Goal: Information Seeking & Learning: Learn about a topic

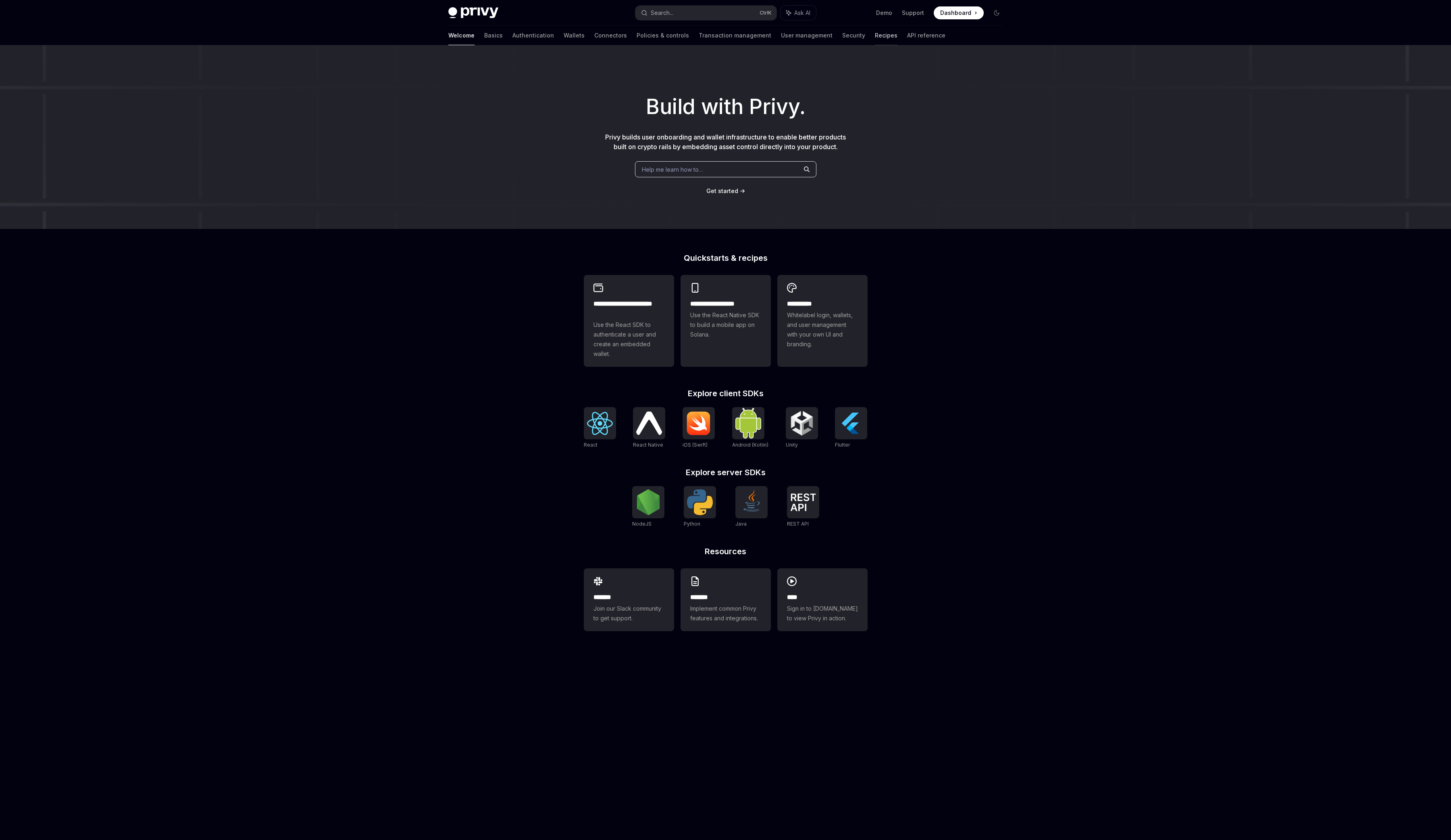
click at [875, 36] on link "Recipes" at bounding box center [886, 35] width 23 height 19
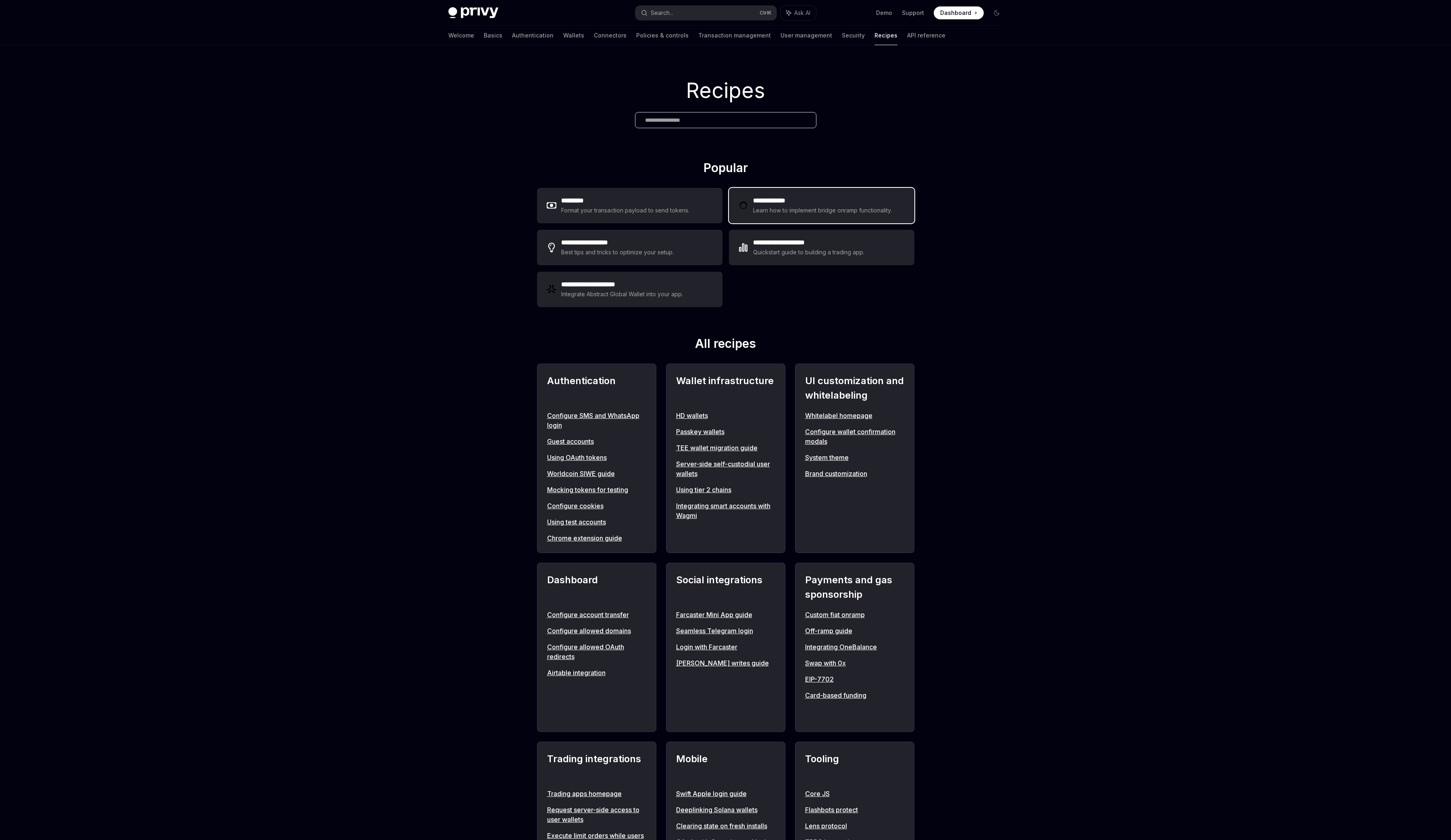
click at [756, 214] on div "Learn how to implement bridge onramp functionality." at bounding box center [824, 210] width 141 height 10
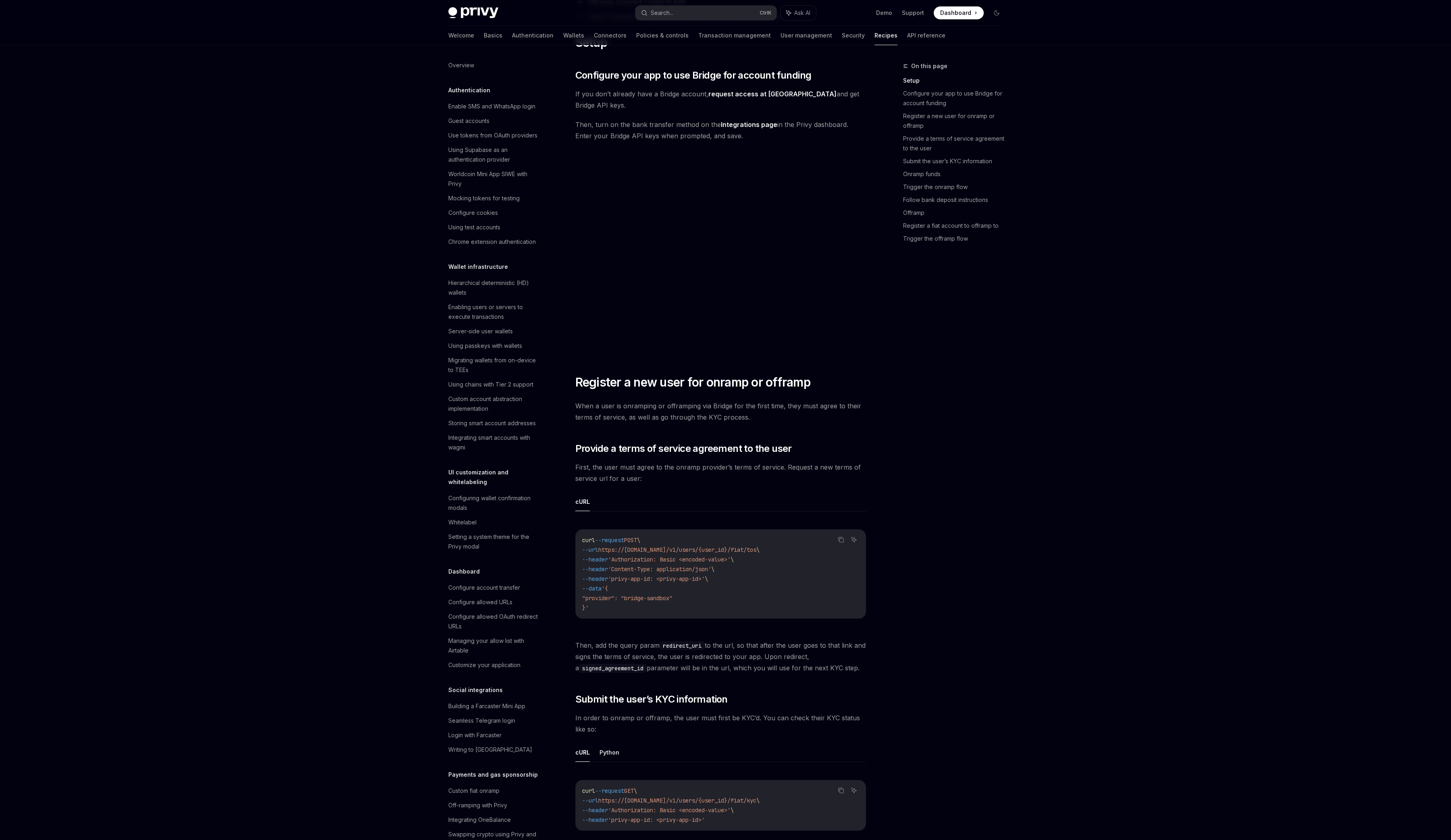
scroll to position [213, 0]
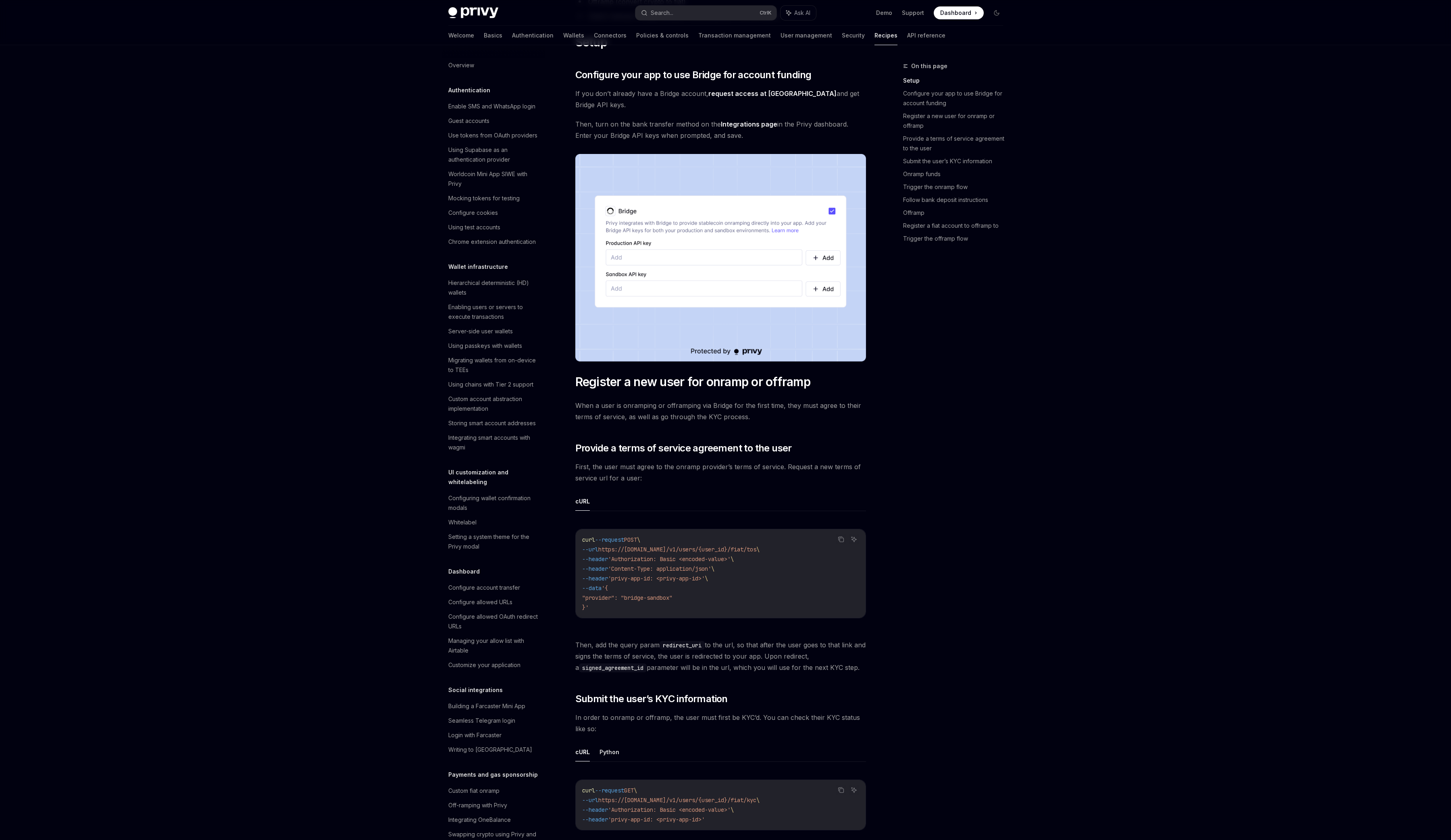
click at [733, 98] on link "request access at [GEOGRAPHIC_DATA]" at bounding box center [773, 93] width 128 height 8
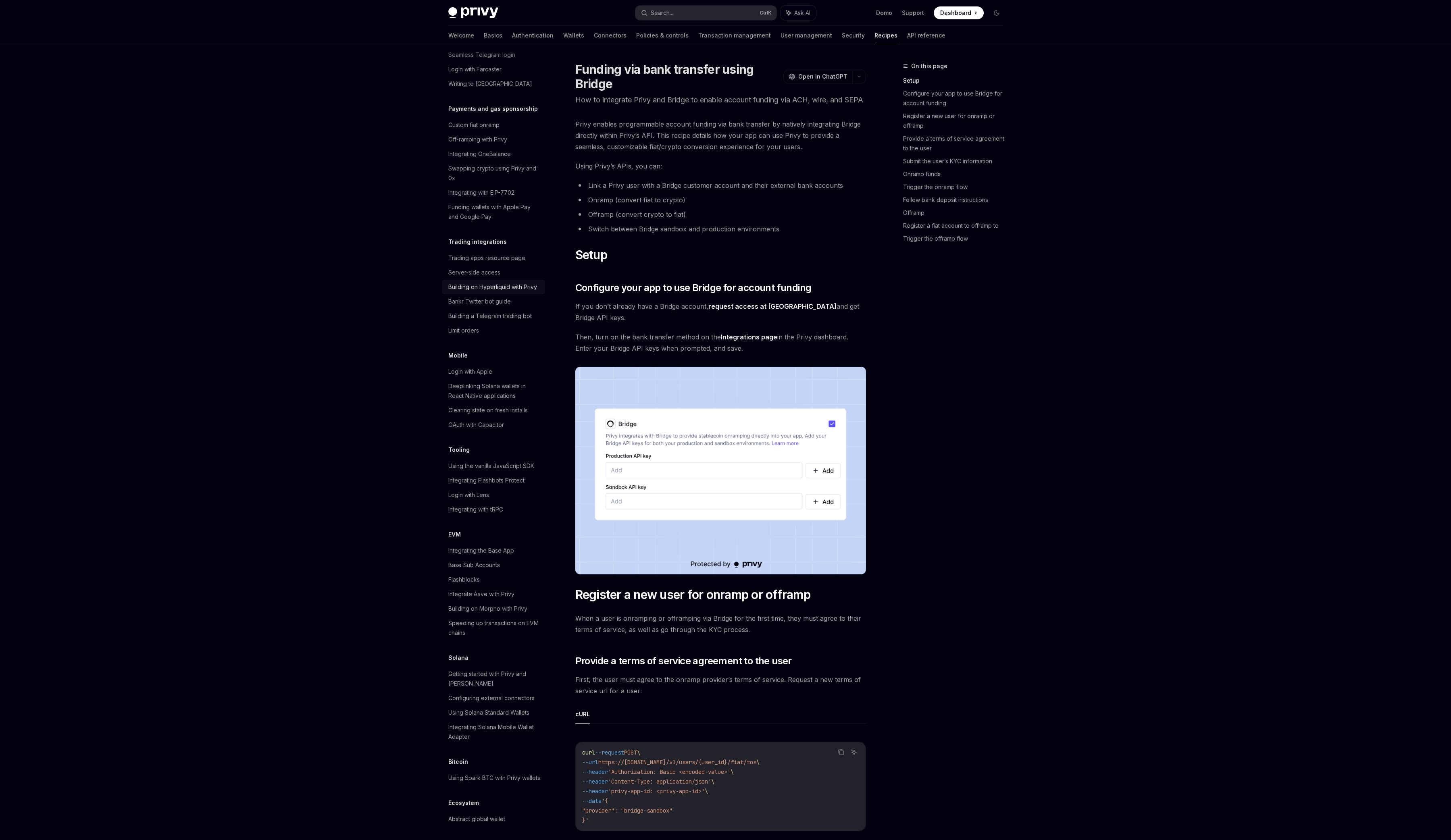
scroll to position [668, 0]
click at [504, 488] on div "Login with Lens" at bounding box center [494, 492] width 92 height 10
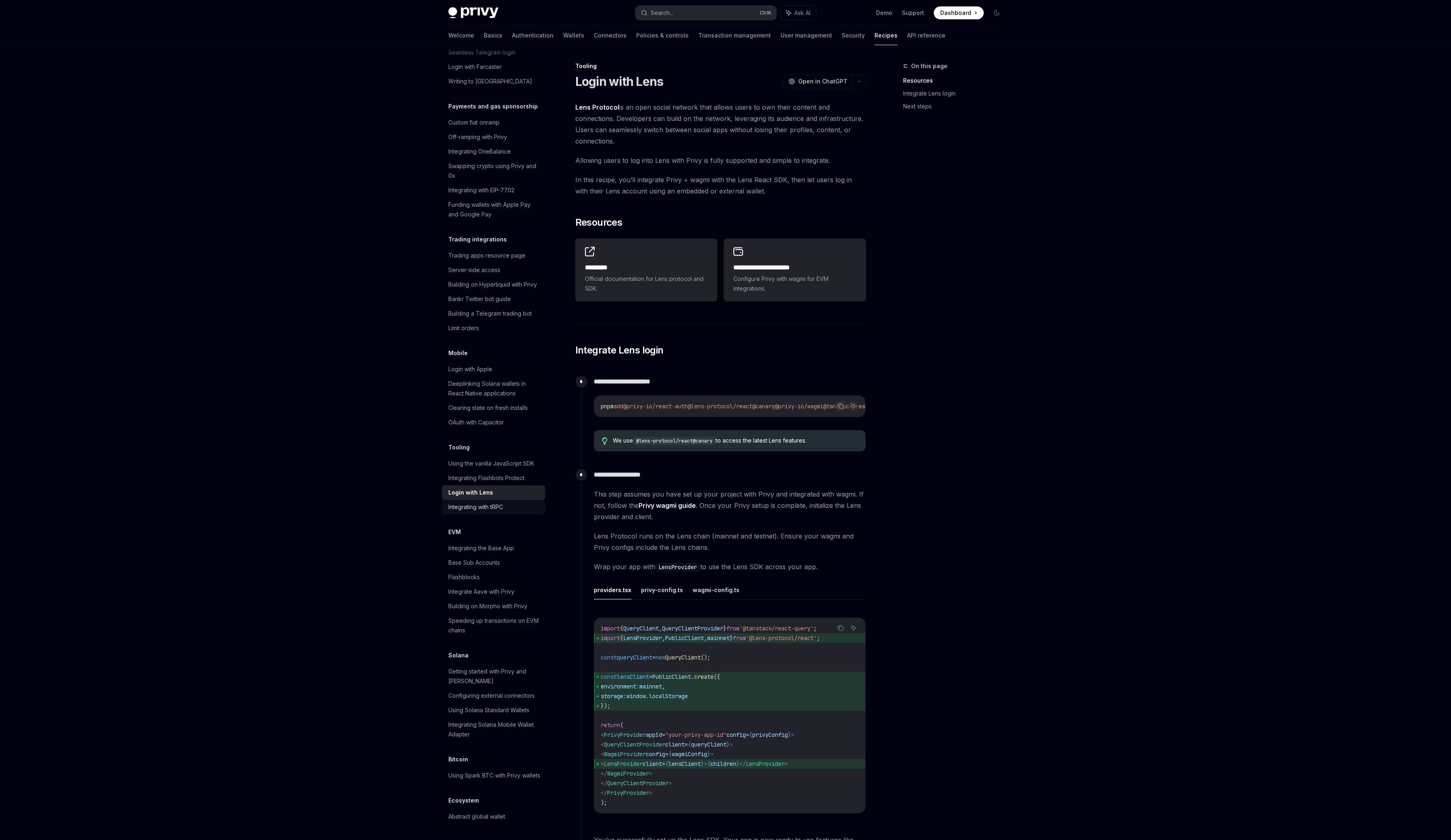
click at [508, 502] on div "Integrating with tRPC" at bounding box center [494, 507] width 92 height 10
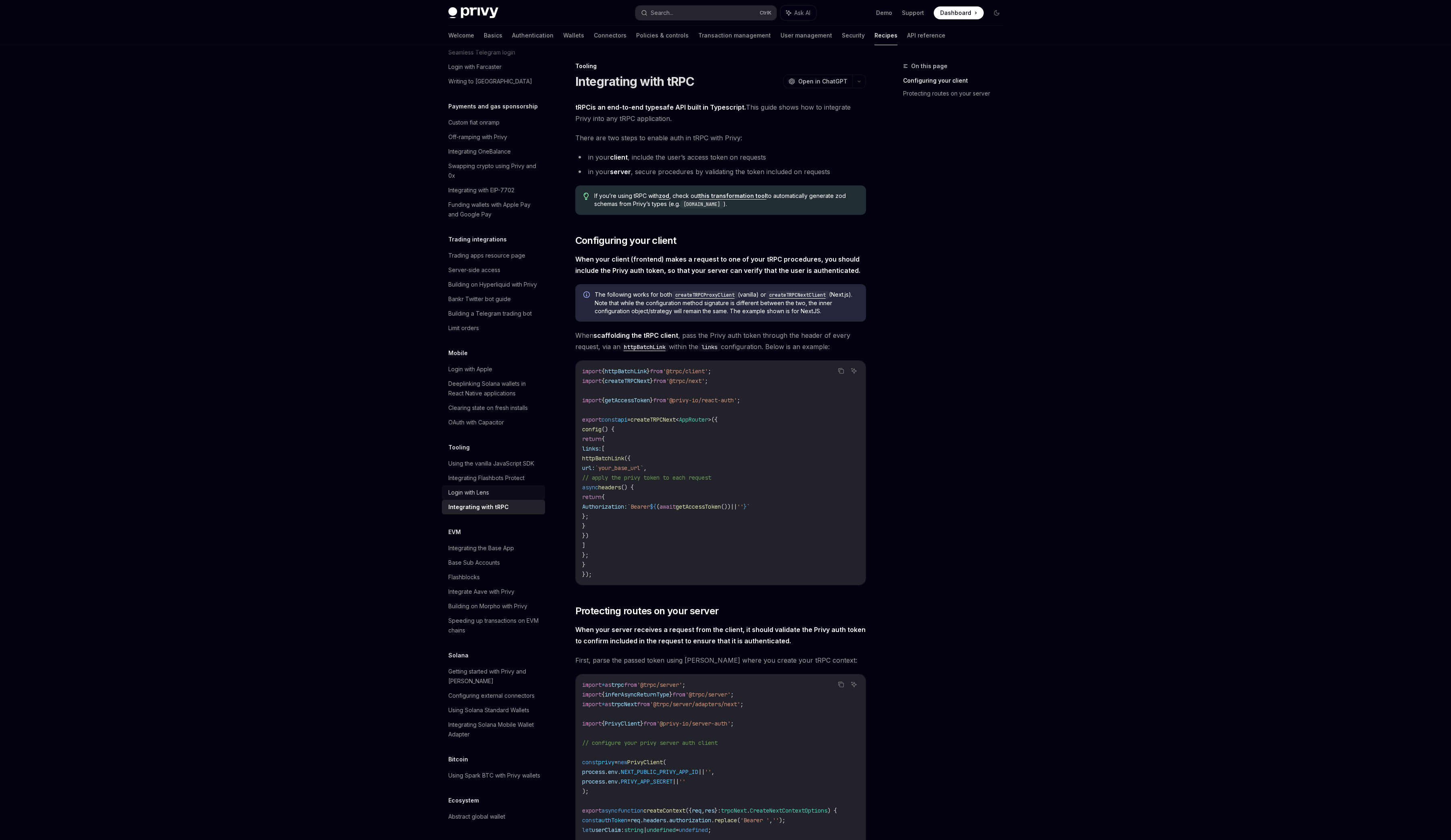
click at [503, 488] on div "Login with Lens" at bounding box center [494, 492] width 92 height 10
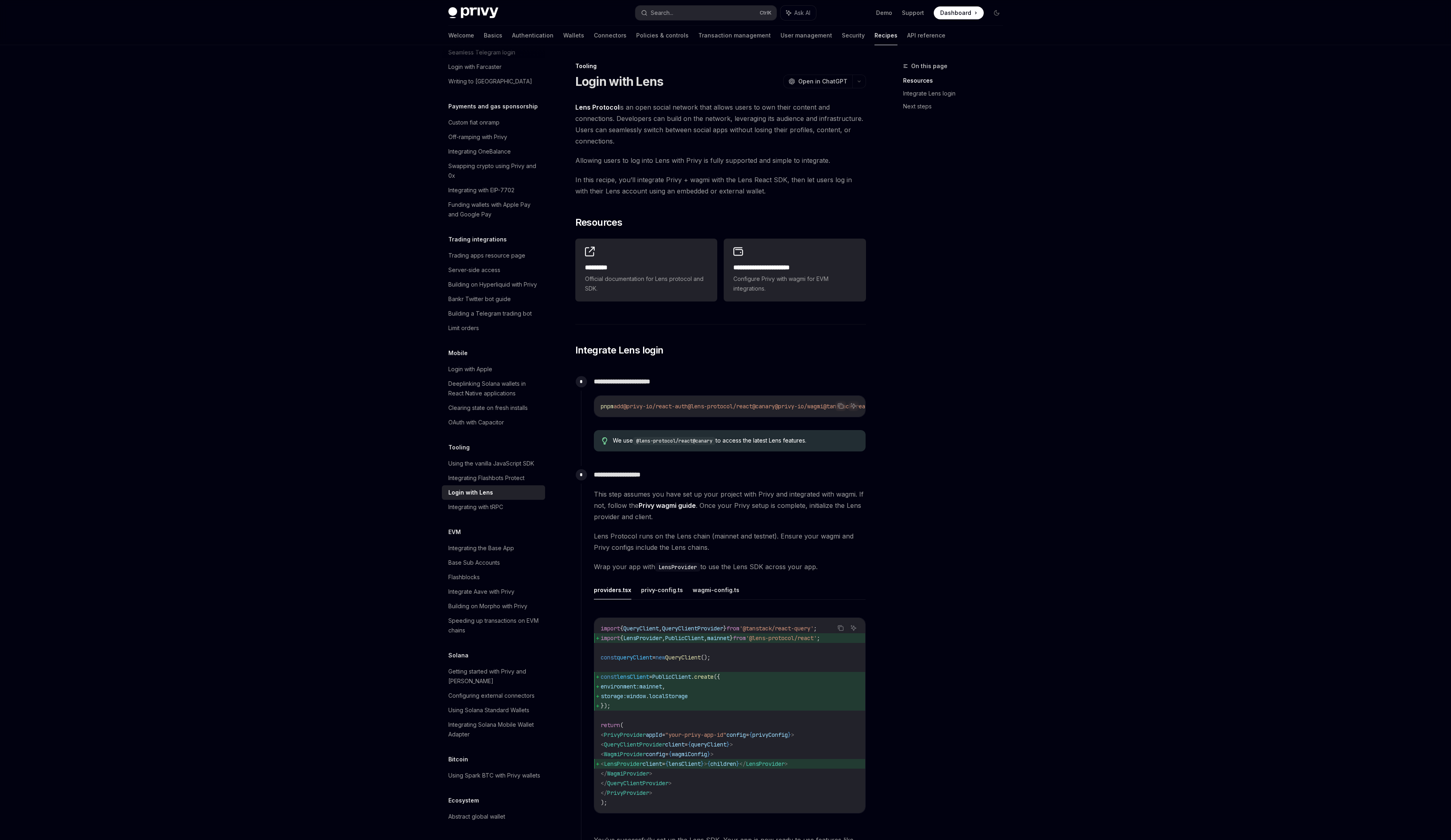
click at [580, 104] on link "Lens Protocol" at bounding box center [597, 107] width 44 height 8
click at [512, 38] on link "Authentication" at bounding box center [533, 35] width 42 height 19
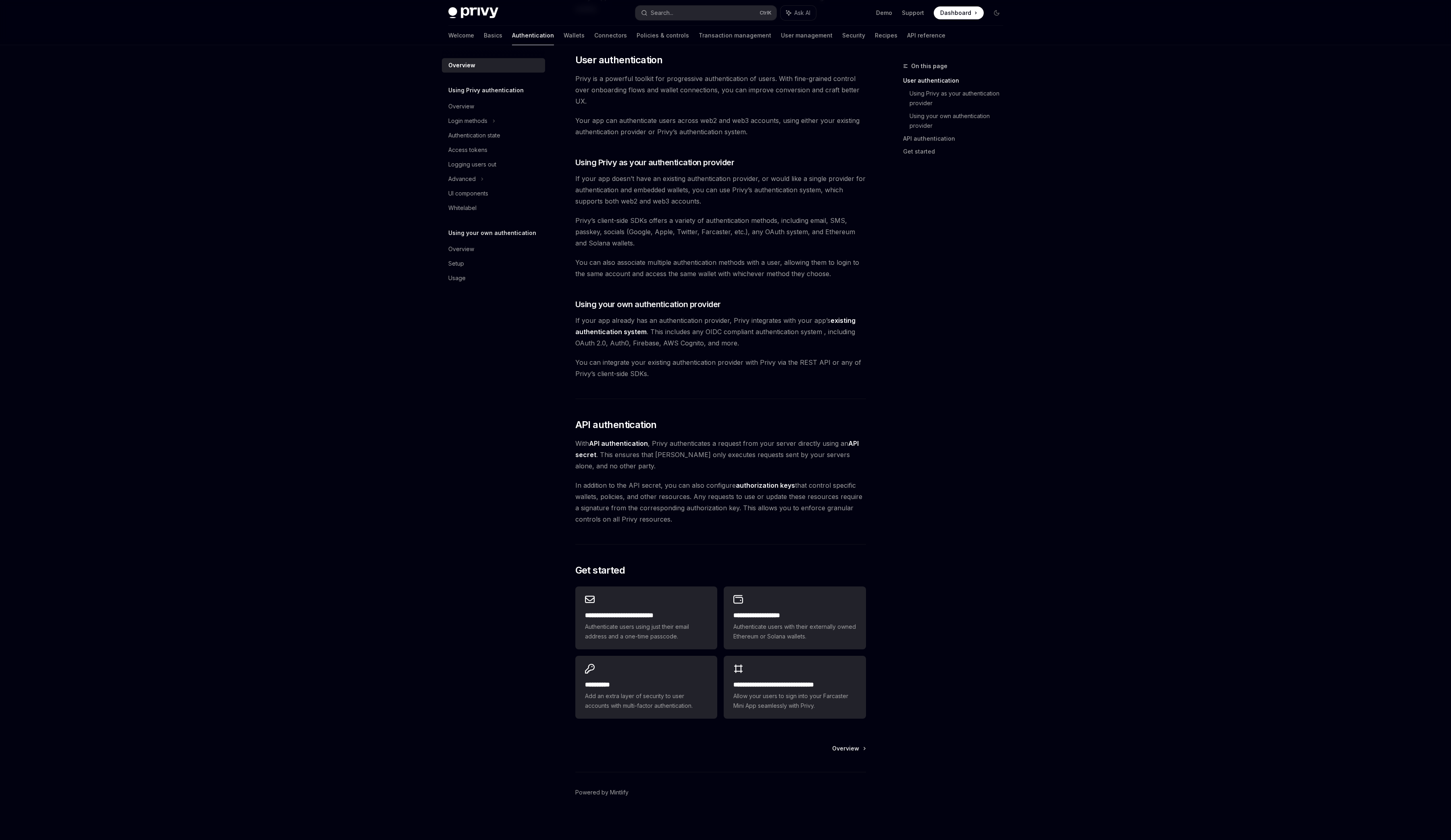
scroll to position [172, 0]
drag, startPoint x: 545, startPoint y: 50, endPoint x: 542, endPoint y: 43, distance: 7.6
click at [545, 49] on div at bounding box center [493, 51] width 103 height 13
click at [564, 38] on link "Wallets" at bounding box center [574, 35] width 21 height 19
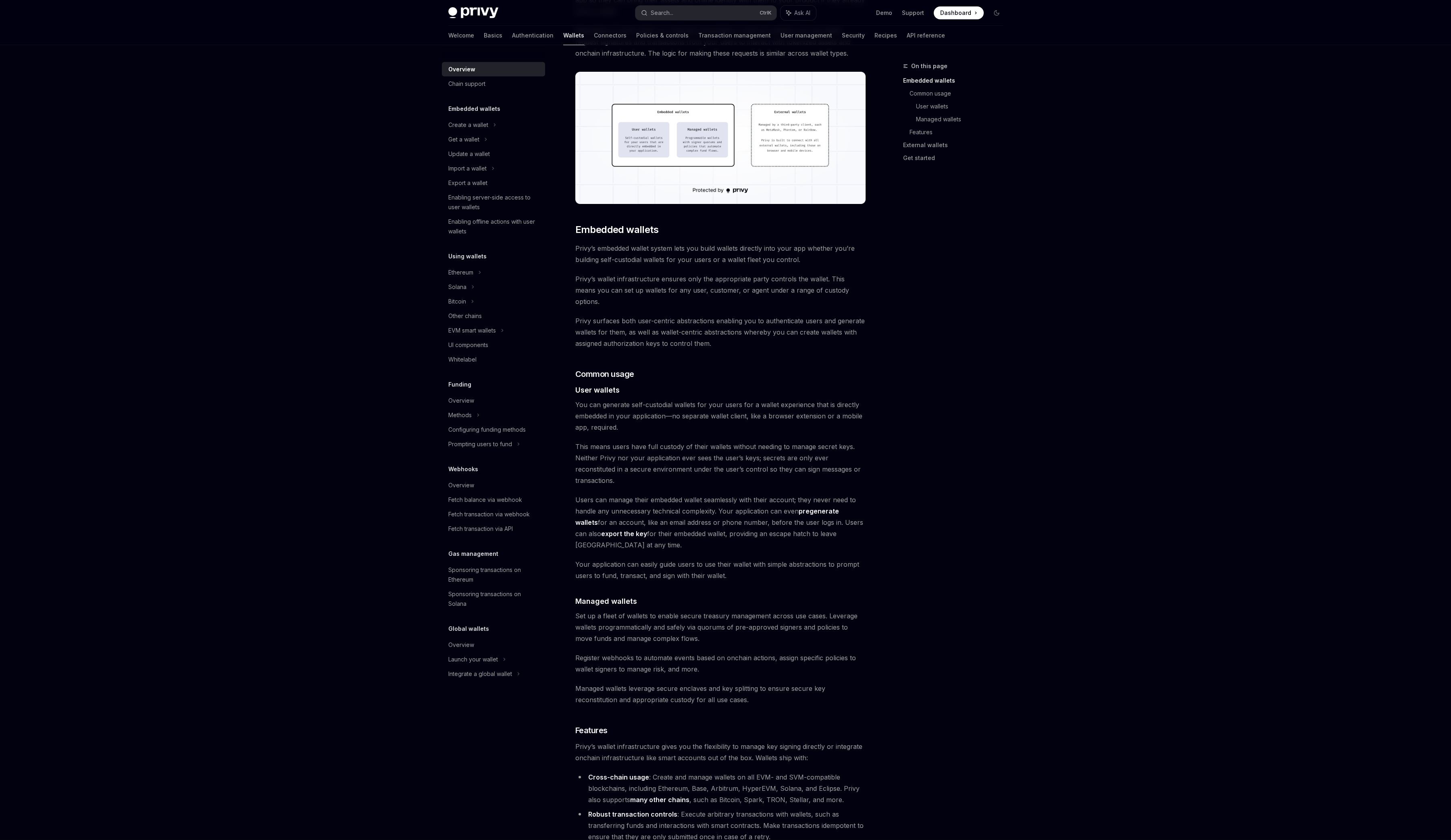
scroll to position [233, 0]
click at [616, 239] on div "Privy builds wallet infrastructure that empowers users and applications to tran…" at bounding box center [720, 583] width 291 height 1428
click at [616, 249] on span "Privy’s embedded wallet system lets you build wallets directly into your app wh…" at bounding box center [720, 254] width 291 height 23
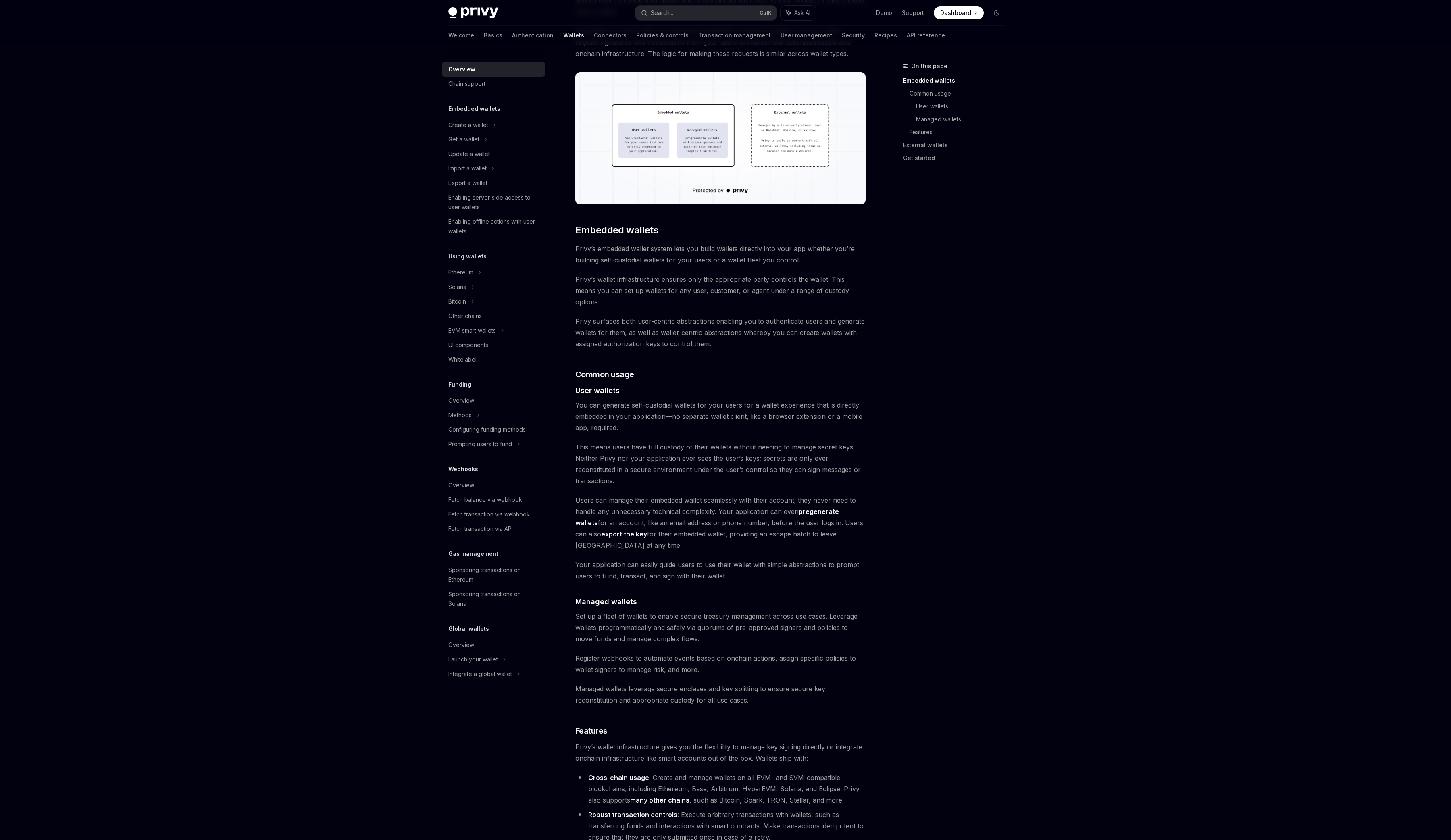
click at [658, 254] on span "Privy’s embedded wallet system lets you build wallets directly into your app wh…" at bounding box center [720, 254] width 291 height 23
click at [659, 254] on span "Privy’s embedded wallet system lets you build wallets directly into your app wh…" at bounding box center [720, 254] width 291 height 23
click at [687, 251] on span "Privy’s embedded wallet system lets you build wallets directly into your app wh…" at bounding box center [720, 254] width 291 height 23
drag, startPoint x: 679, startPoint y: 252, endPoint x: 696, endPoint y: 251, distance: 17.0
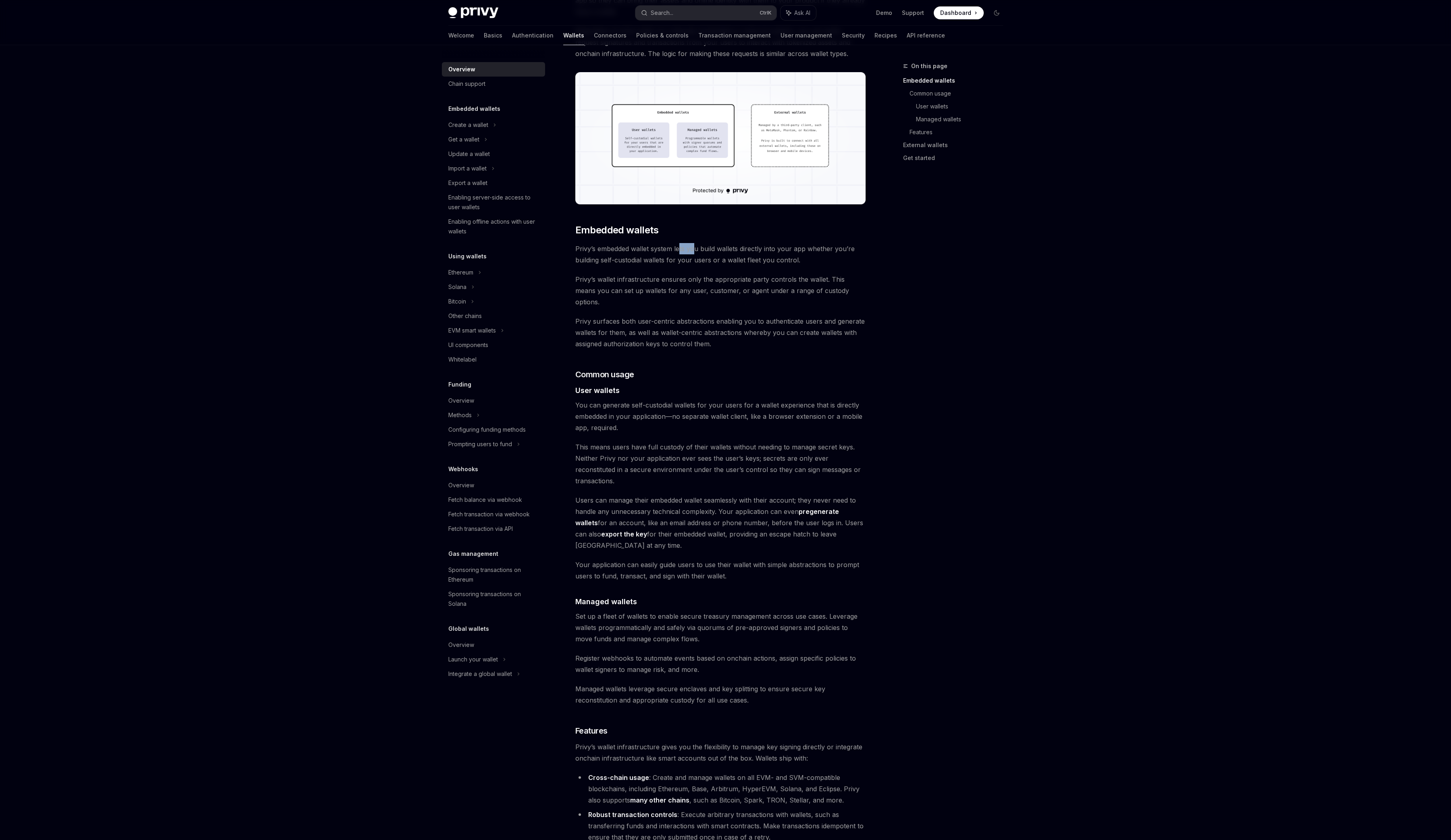
click at [696, 251] on span "Privy’s embedded wallet system lets you build wallets directly into your app wh…" at bounding box center [720, 254] width 291 height 23
click at [679, 261] on span "Privy’s embedded wallet system lets you build wallets directly into your app wh…" at bounding box center [720, 254] width 291 height 23
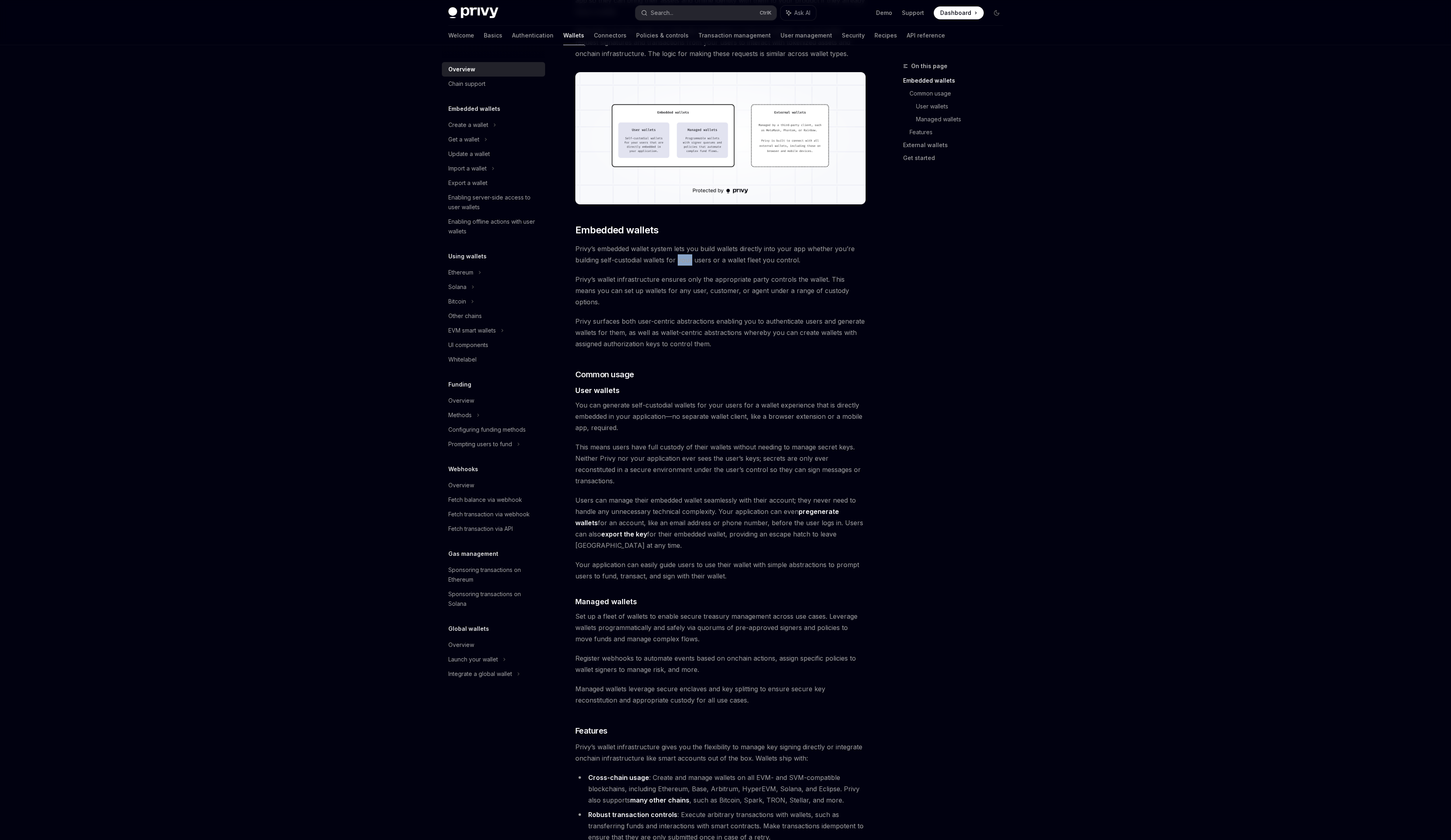
click at [679, 261] on span "Privy’s embedded wallet system lets you build wallets directly into your app wh…" at bounding box center [720, 254] width 291 height 23
click at [660, 284] on span "Privy’s wallet infrastructure ensures only the appropriate party controls the w…" at bounding box center [720, 291] width 291 height 34
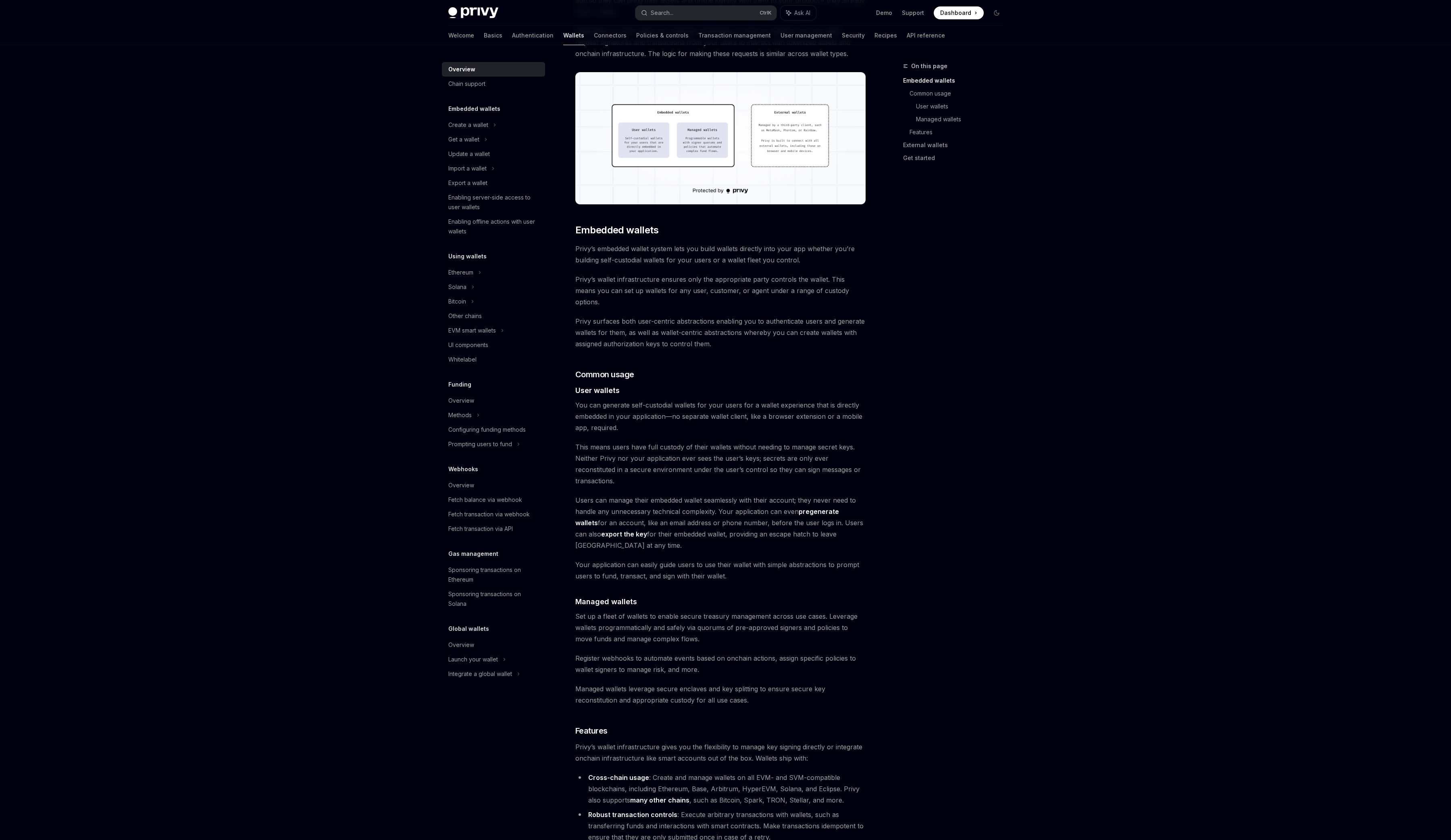
click at [657, 298] on div "Privy builds wallet infrastructure that empowers users and applications to tran…" at bounding box center [720, 583] width 291 height 1428
click at [656, 315] on span "Privy surfaces both user-centric abstractions enabling you to authenticate user…" at bounding box center [720, 332] width 291 height 34
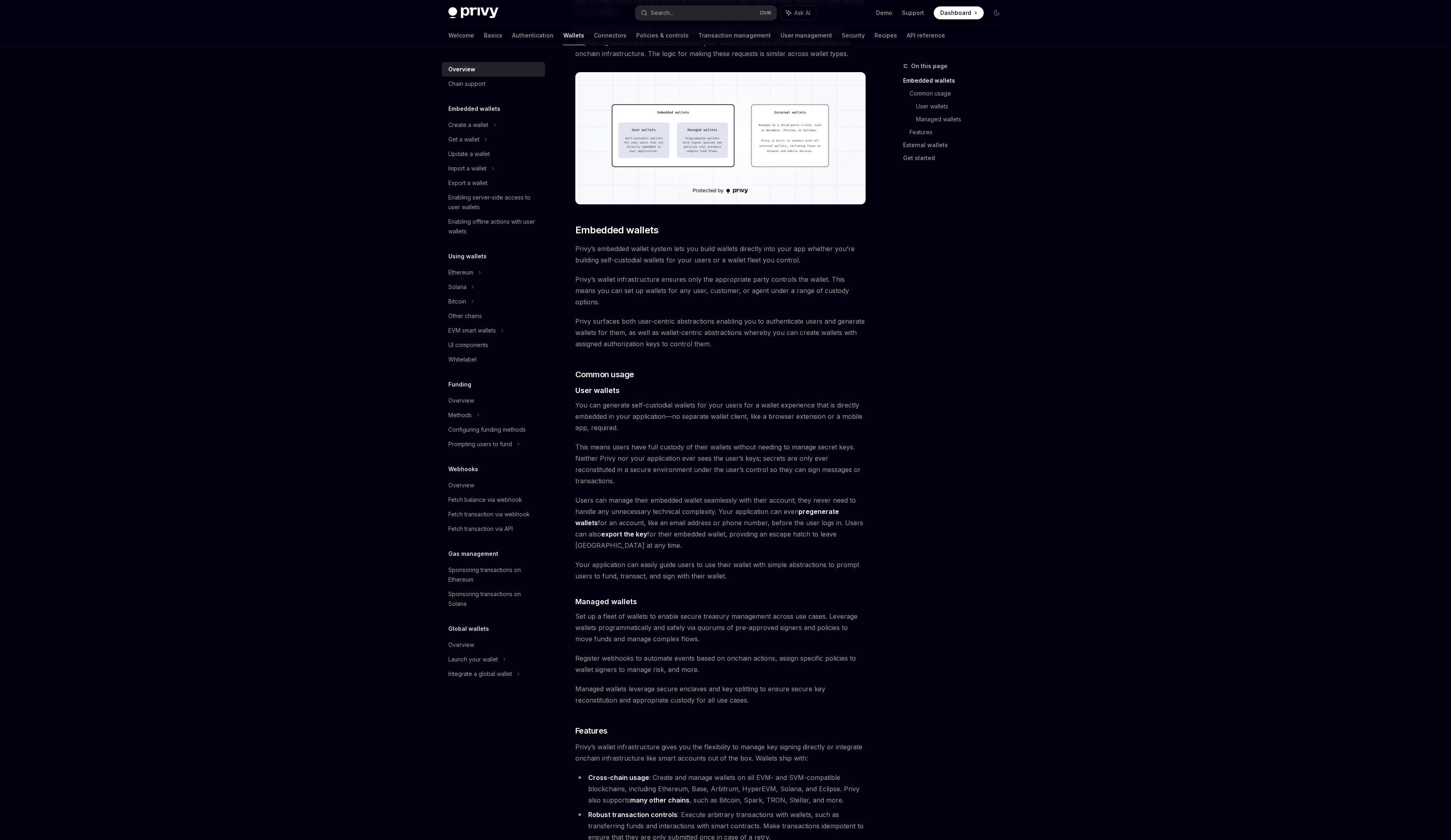
click at [656, 315] on span "Privy surfaces both user-centric abstractions enabling you to authenticate user…" at bounding box center [720, 332] width 291 height 34
click at [662, 287] on span "Privy’s wallet infrastructure ensures only the appropriate party controls the w…" at bounding box center [720, 291] width 291 height 34
click at [663, 300] on div "Privy builds wallet infrastructure that empowers users and applications to tran…" at bounding box center [720, 583] width 291 height 1428
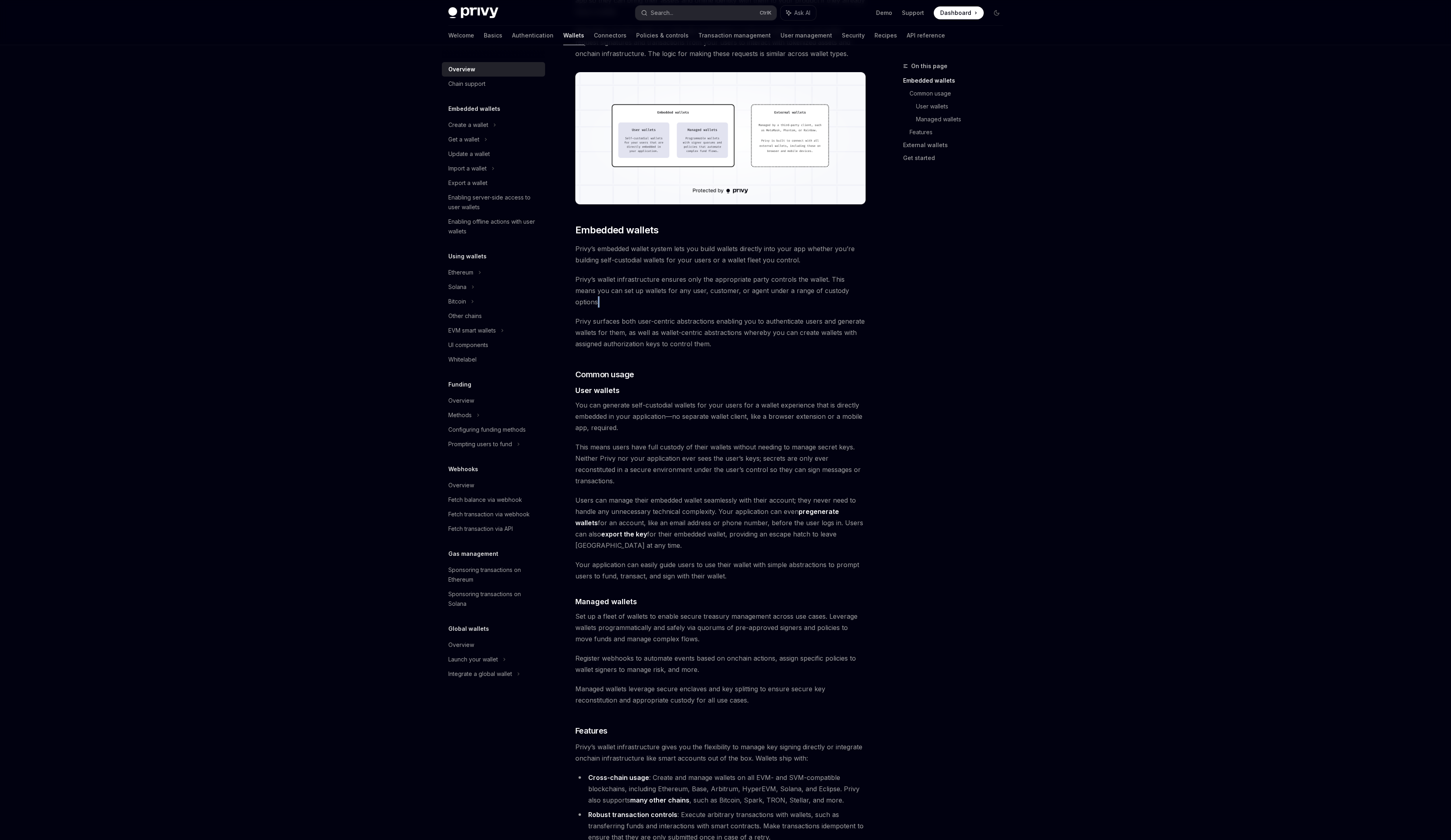
click at [663, 300] on div "Privy builds wallet infrastructure that empowers users and applications to tran…" at bounding box center [720, 583] width 291 height 1428
click at [657, 330] on span "Privy surfaces both user-centric abstractions enabling you to authenticate user…" at bounding box center [720, 332] width 291 height 34
click at [656, 330] on span "Privy surfaces both user-centric abstractions enabling you to authenticate user…" at bounding box center [720, 332] width 291 height 34
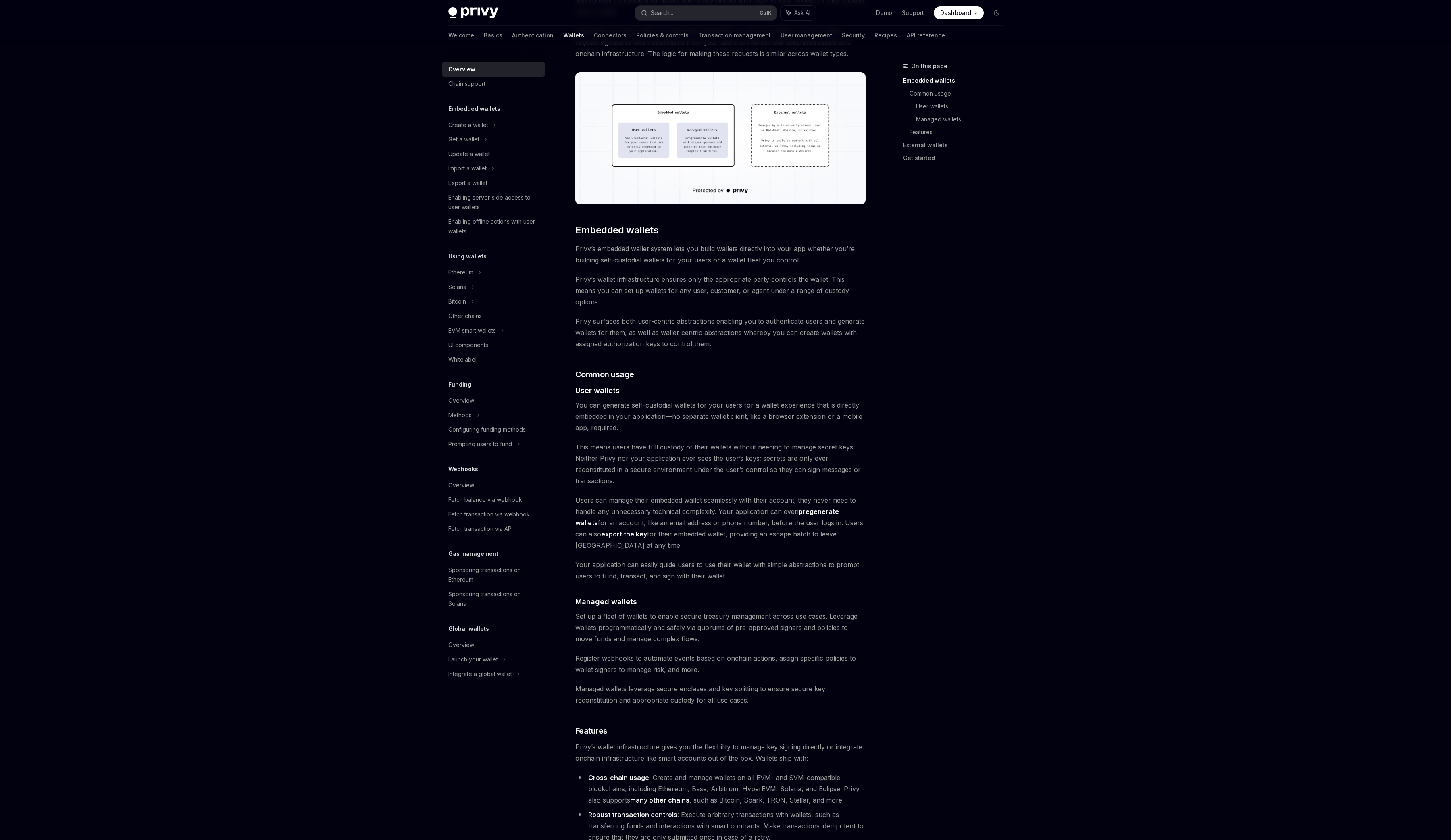
click at [660, 315] on span "Privy surfaces both user-centric abstractions enabling you to authenticate user…" at bounding box center [720, 332] width 291 height 34
click at [662, 327] on span "Privy surfaces both user-centric abstractions enabling you to authenticate user…" at bounding box center [720, 332] width 291 height 34
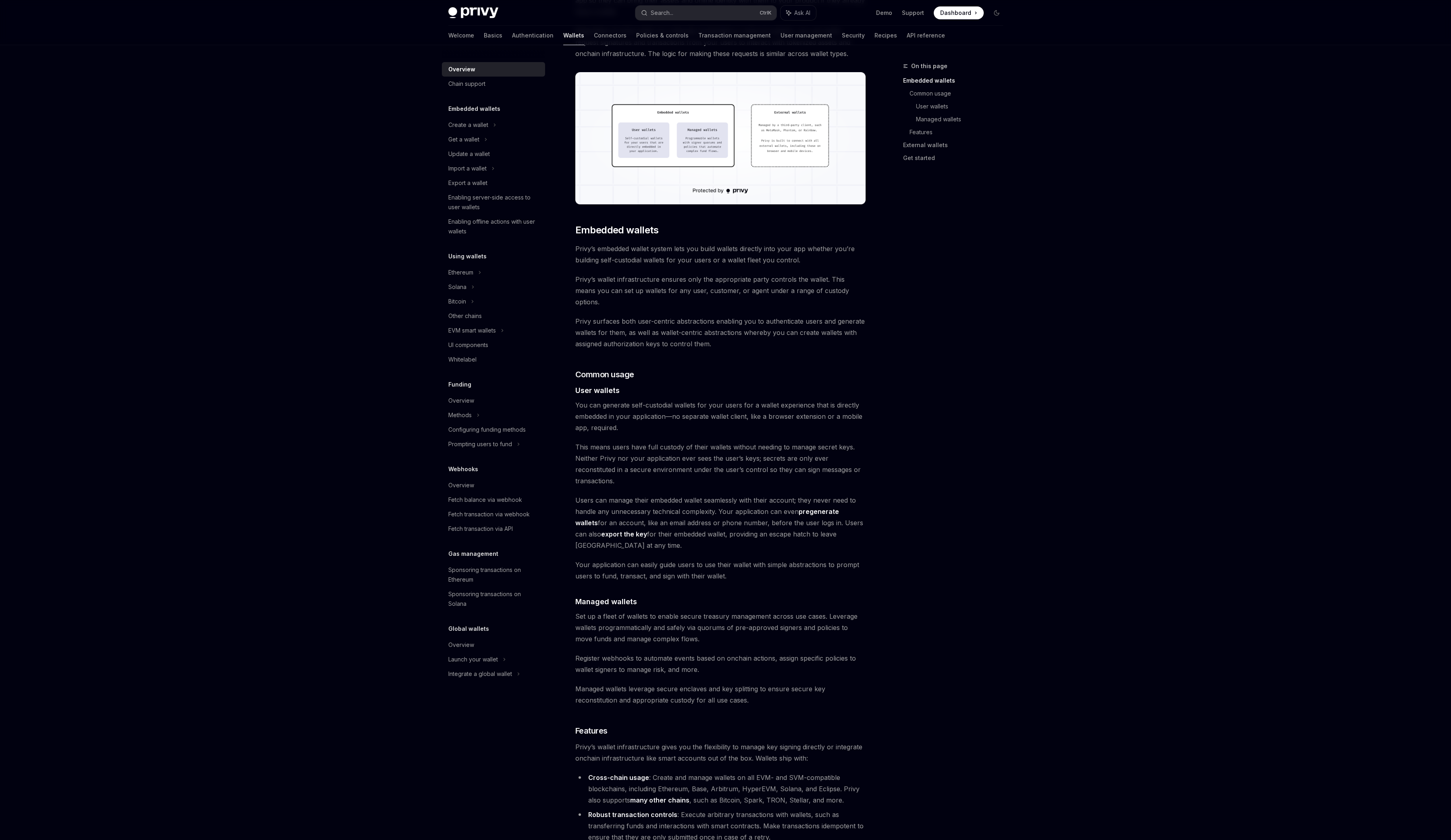
click at [662, 327] on span "Privy surfaces both user-centric abstractions enabling you to authenticate user…" at bounding box center [720, 332] width 291 height 34
click at [666, 316] on span "Privy surfaces both user-centric abstractions enabling you to authenticate user…" at bounding box center [720, 332] width 291 height 34
click at [689, 321] on span "Privy surfaces both user-centric abstractions enabling you to authenticate user…" at bounding box center [720, 332] width 291 height 34
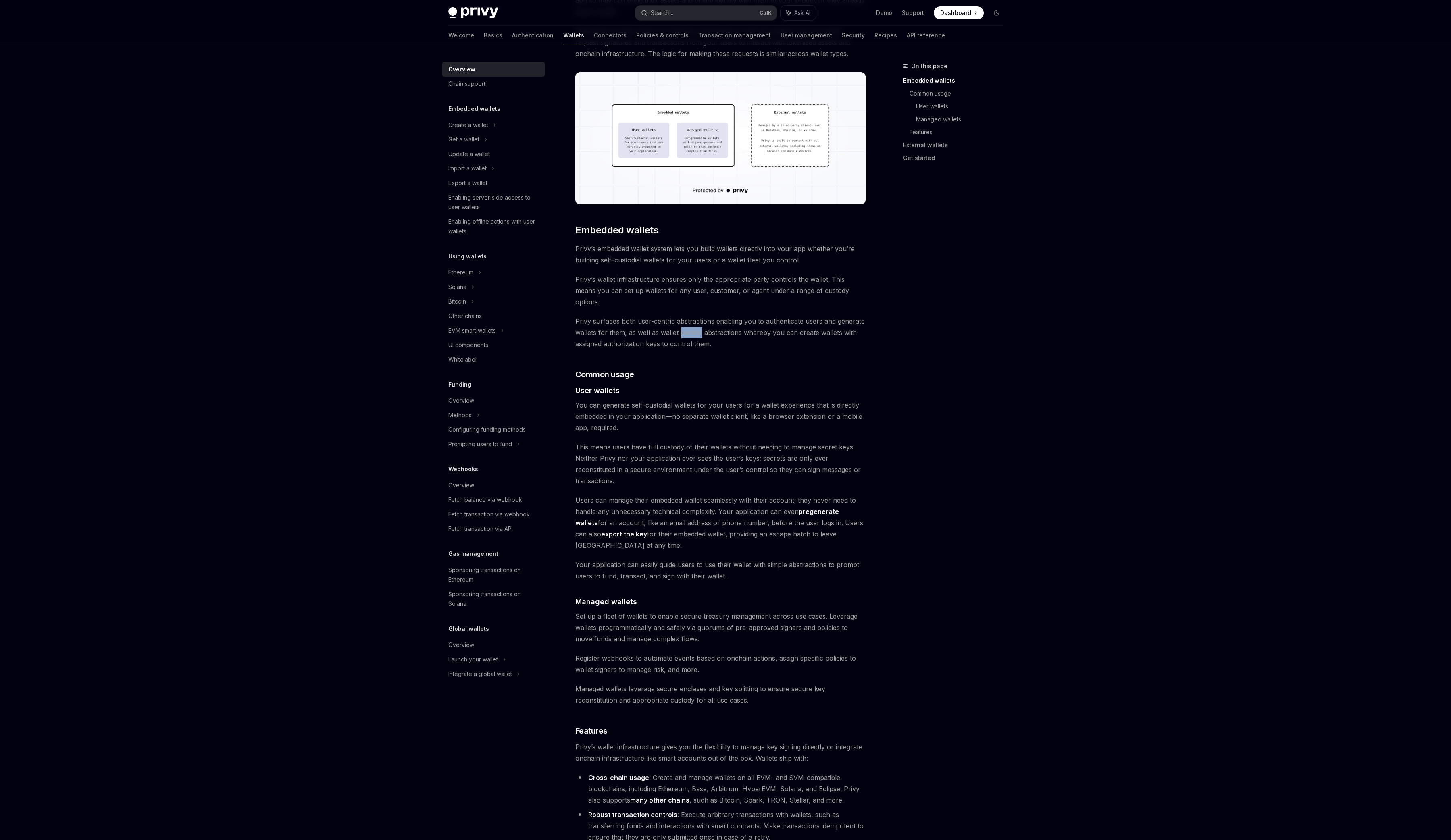
click at [689, 321] on span "Privy surfaces both user-centric abstractions enabling you to authenticate user…" at bounding box center [720, 332] width 291 height 34
drag, startPoint x: 689, startPoint y: 321, endPoint x: 656, endPoint y: 372, distance: 60.7
click at [689, 323] on span "Privy surfaces both user-centric abstractions enabling you to authenticate user…" at bounding box center [720, 332] width 291 height 34
click at [647, 399] on span "You can generate self-custodial wallets for your users for a wallet experience …" at bounding box center [720, 416] width 291 height 34
drag, startPoint x: 629, startPoint y: 395, endPoint x: 727, endPoint y: 406, distance: 98.6
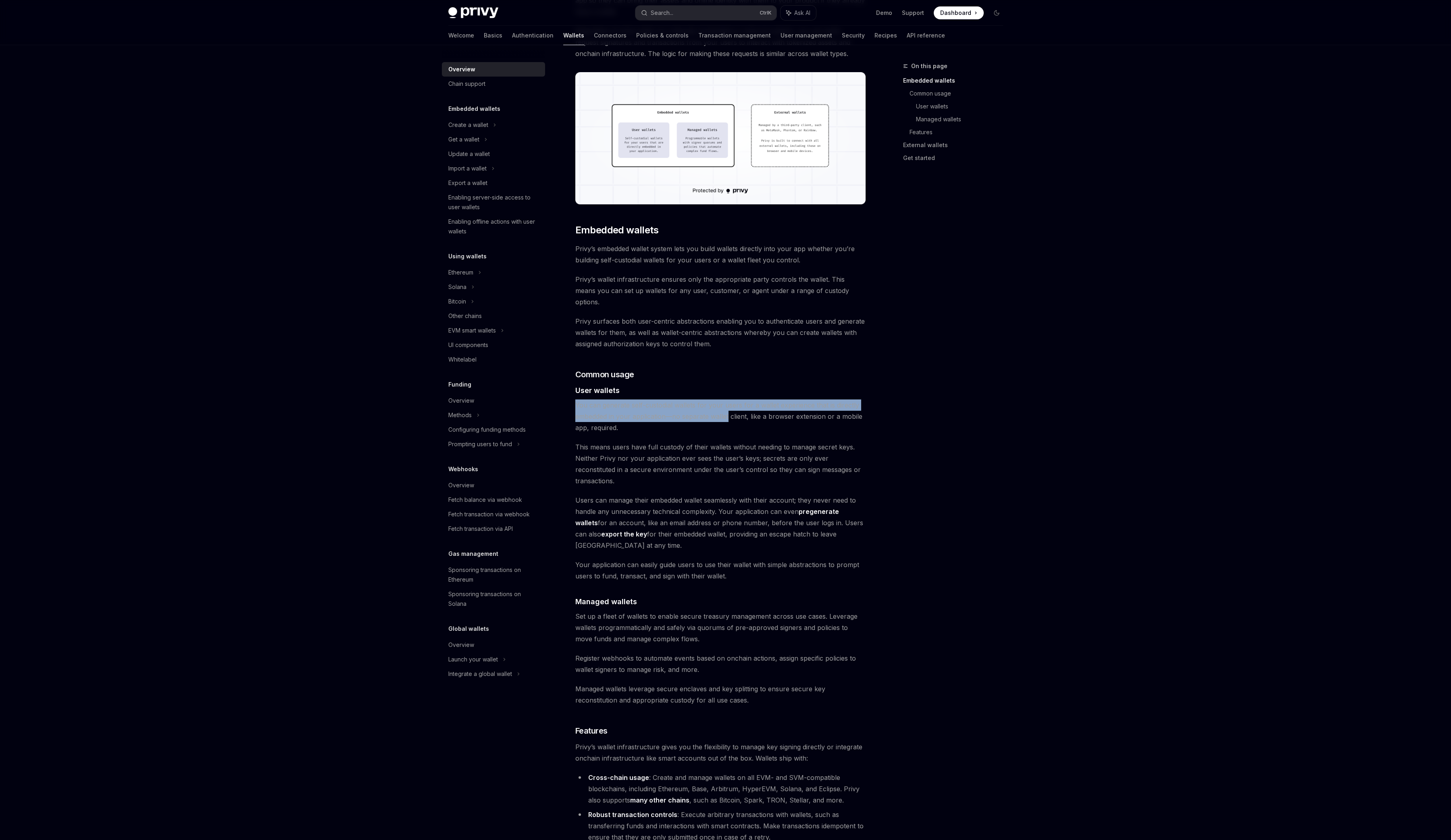
click at [727, 406] on div "Privy builds wallet infrastructure that empowers users and applications to tran…" at bounding box center [720, 583] width 291 height 1428
click at [727, 408] on span "You can generate self-custodial wallets for your users for a wallet experience …" at bounding box center [720, 416] width 291 height 34
click at [740, 385] on h4 "​ User wallets" at bounding box center [720, 390] width 291 height 11
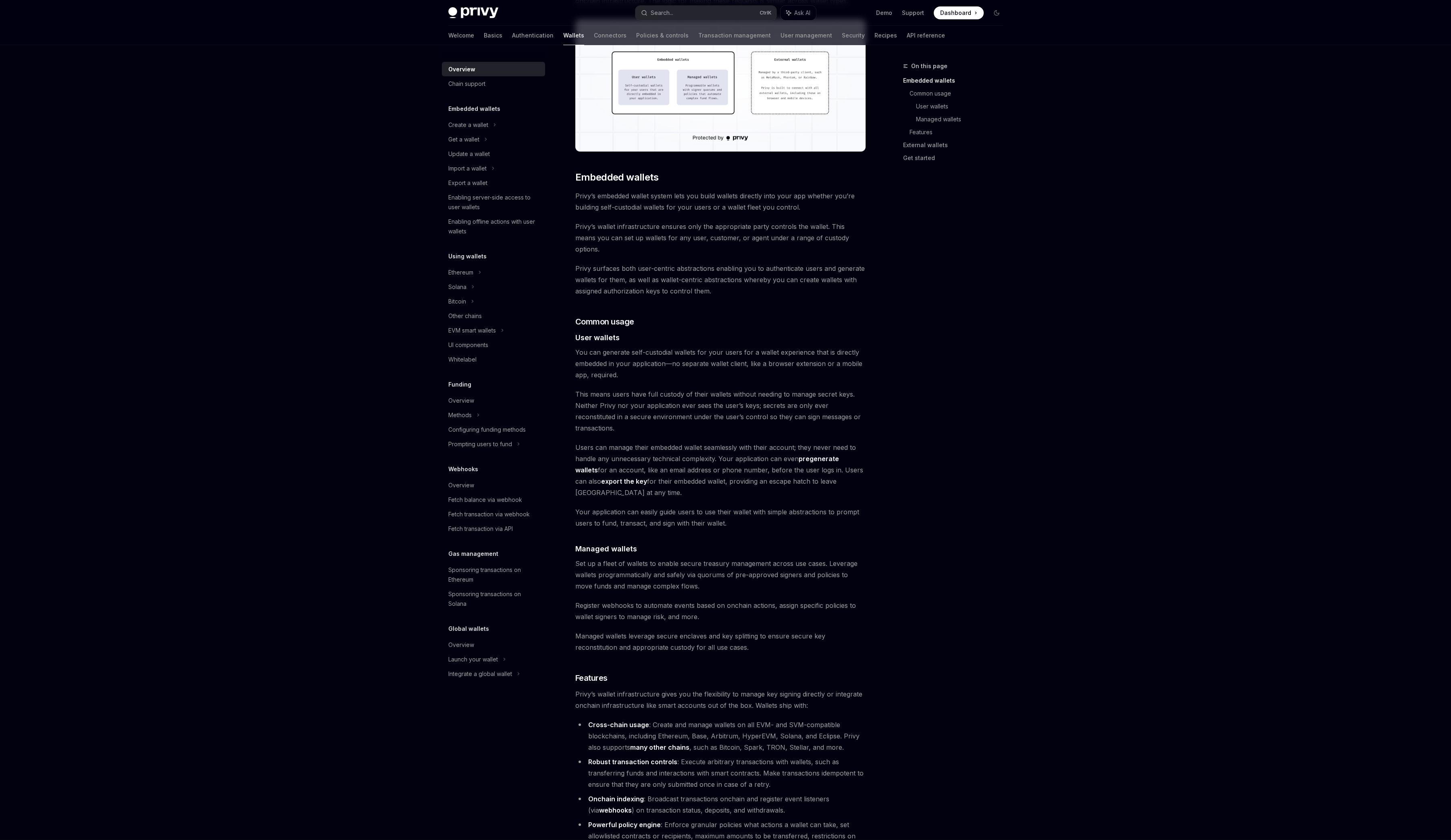
scroll to position [285, 0]
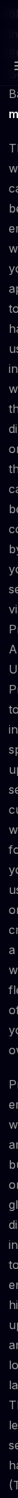
type textarea "*"
